Goal: Task Accomplishment & Management: Complete application form

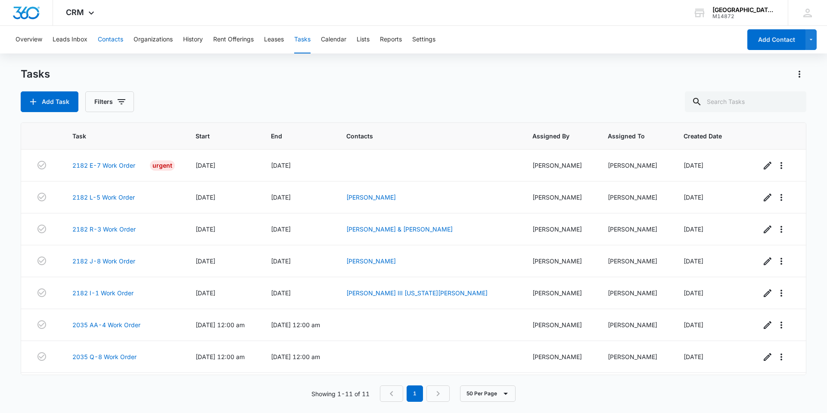
click at [103, 43] on button "Contacts" at bounding box center [110, 40] width 25 height 28
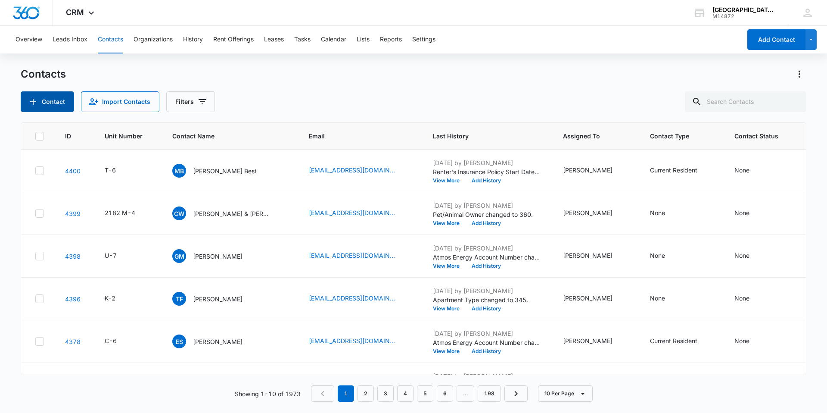
click at [53, 100] on button "Contact" at bounding box center [47, 101] width 53 height 21
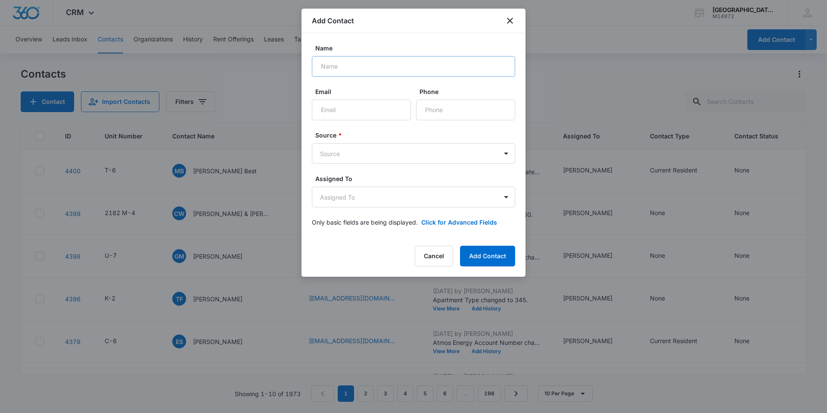
click at [372, 57] on div "Name" at bounding box center [413, 60] width 203 height 33
click at [372, 67] on input "Name" at bounding box center [413, 66] width 203 height 21
click at [413, 67] on input "[PERSON_NAME] [PERSON_NAME]" at bounding box center [413, 66] width 203 height 21
type input "[PERSON_NAME] [PERSON_NAME]"
click at [336, 110] on input "Email" at bounding box center [361, 110] width 99 height 21
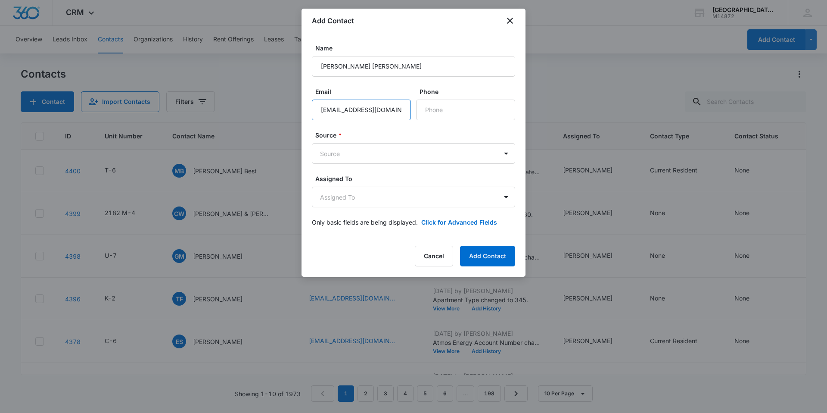
scroll to position [0, 5]
type input "[EMAIL_ADDRESS][DOMAIN_NAME]"
type input "[PHONE_NUMBER]"
click at [485, 255] on button "Add Contact" at bounding box center [487, 256] width 55 height 21
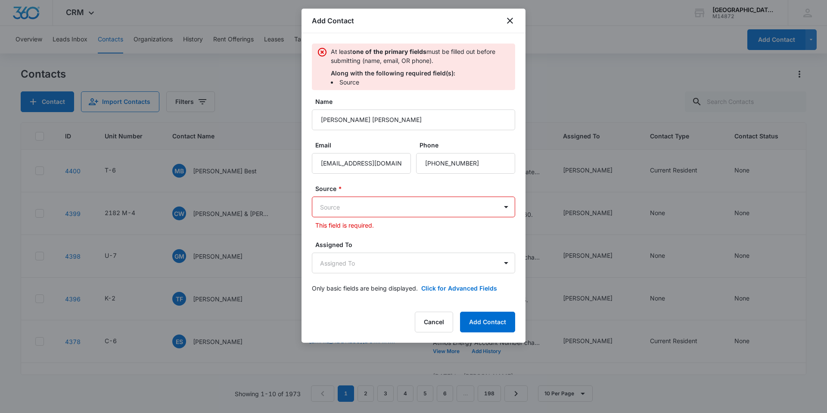
click at [395, 207] on body "CRM Apps Reputation Websites Forms CRM Email Social Content Ads Intelligence Fi…" at bounding box center [413, 206] width 827 height 413
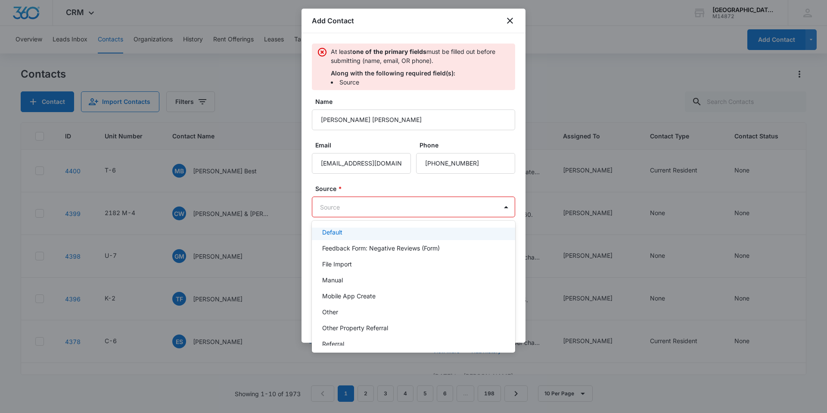
scroll to position [86, 0]
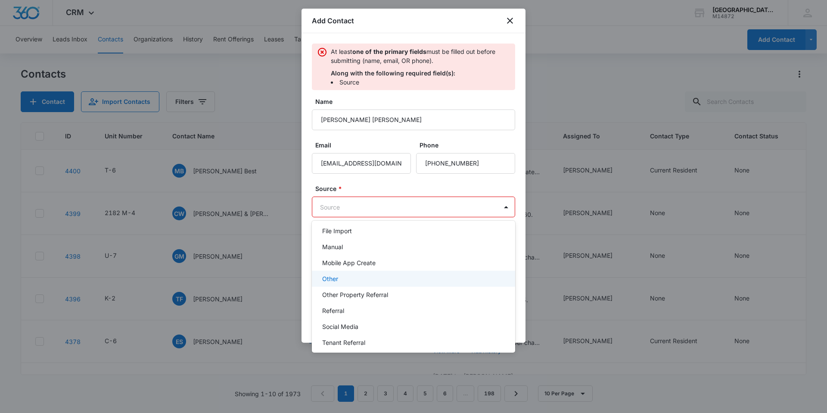
click at [389, 286] on div "Other" at bounding box center [413, 279] width 203 height 16
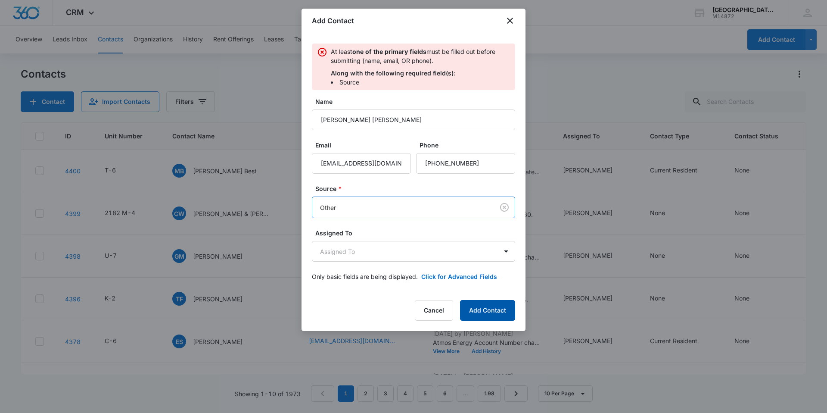
click at [493, 309] on button "Add Contact" at bounding box center [487, 310] width 55 height 21
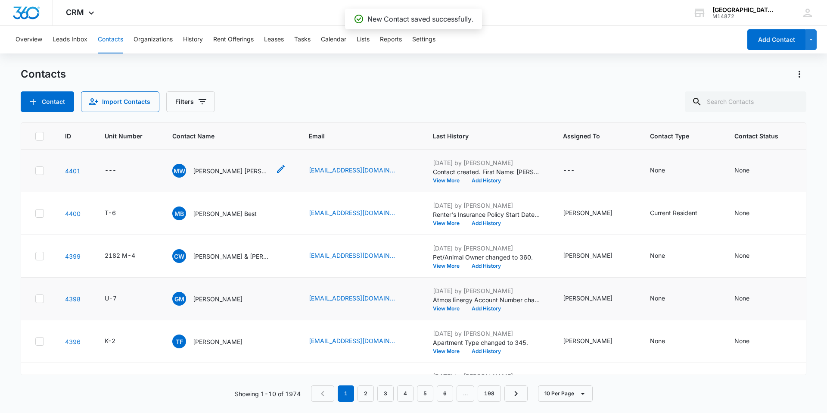
click at [234, 169] on p "[PERSON_NAME] [PERSON_NAME]" at bounding box center [232, 170] width 78 height 9
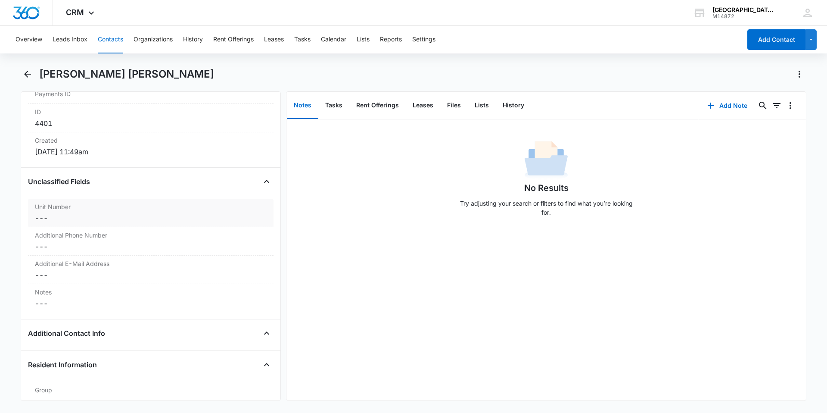
scroll to position [560, 0]
click at [351, 201] on div "No Results Try adjusting your search or filters to find what you’re looking for." at bounding box center [547, 180] width 520 height 85
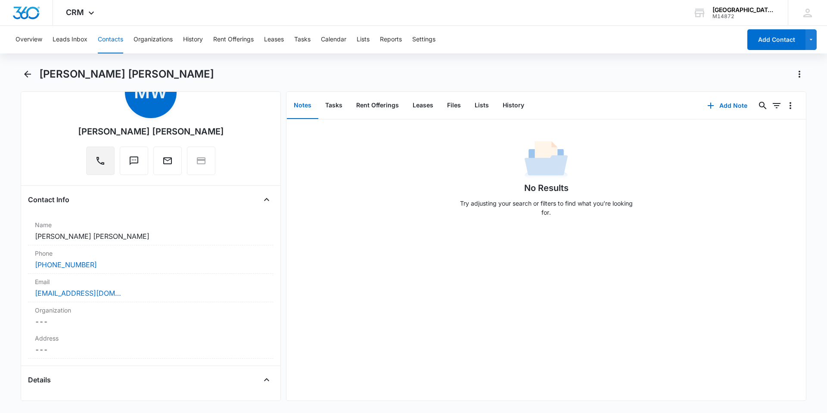
scroll to position [0, 0]
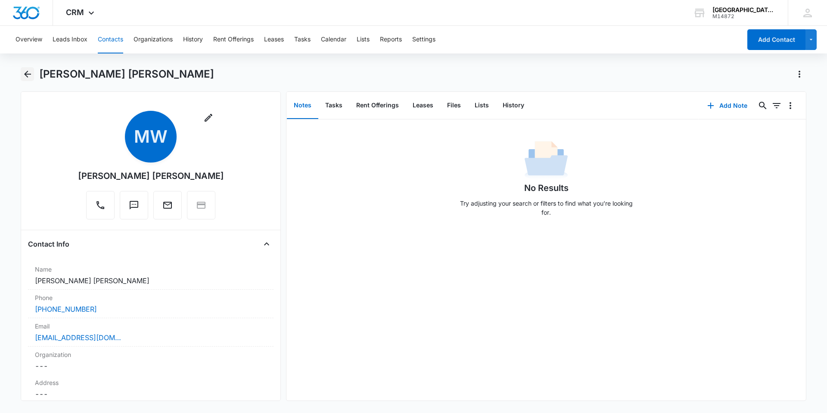
click at [21, 75] on button "Back" at bounding box center [27, 74] width 13 height 14
